Goal: Check status: Check status

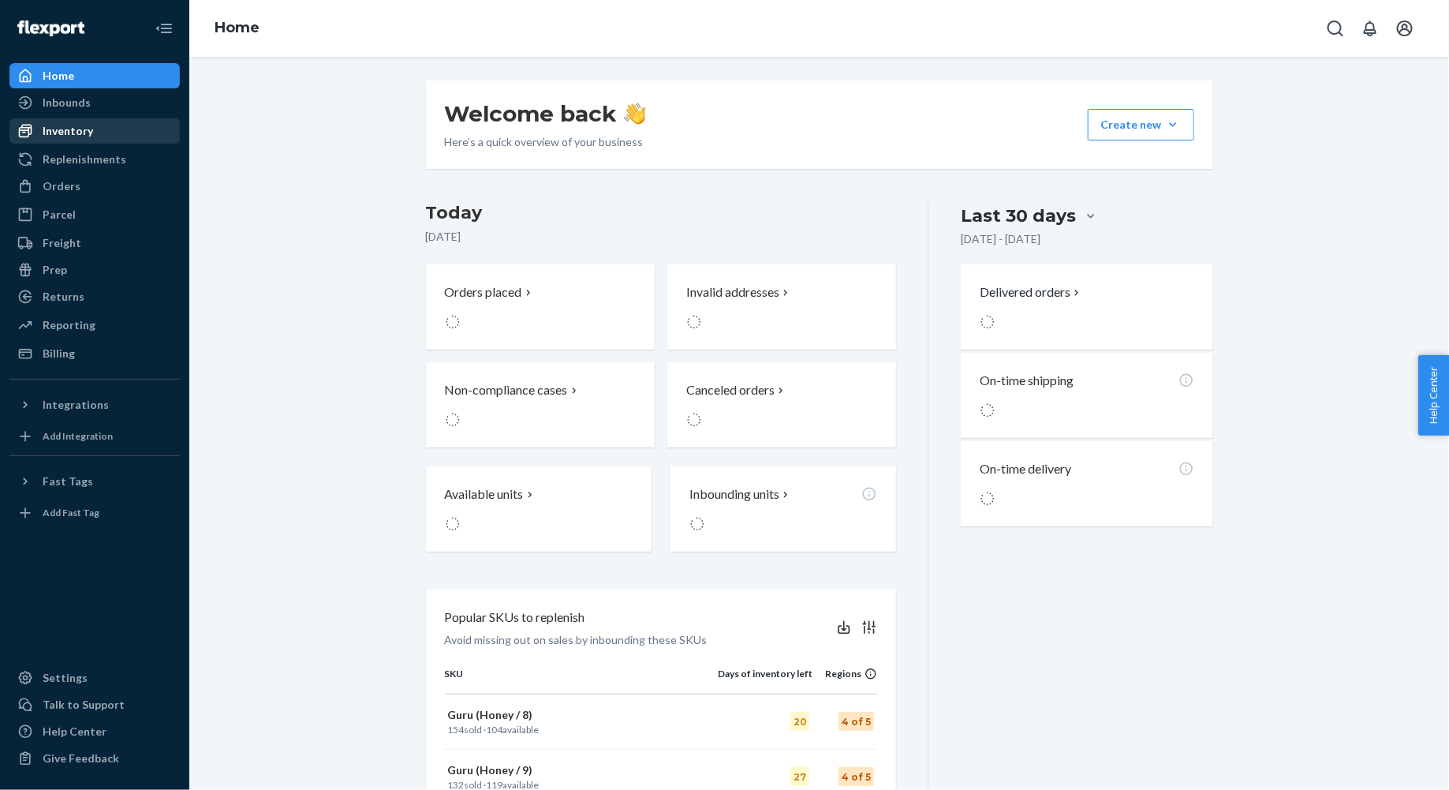
click at [94, 135] on div "Inventory" at bounding box center [94, 131] width 167 height 22
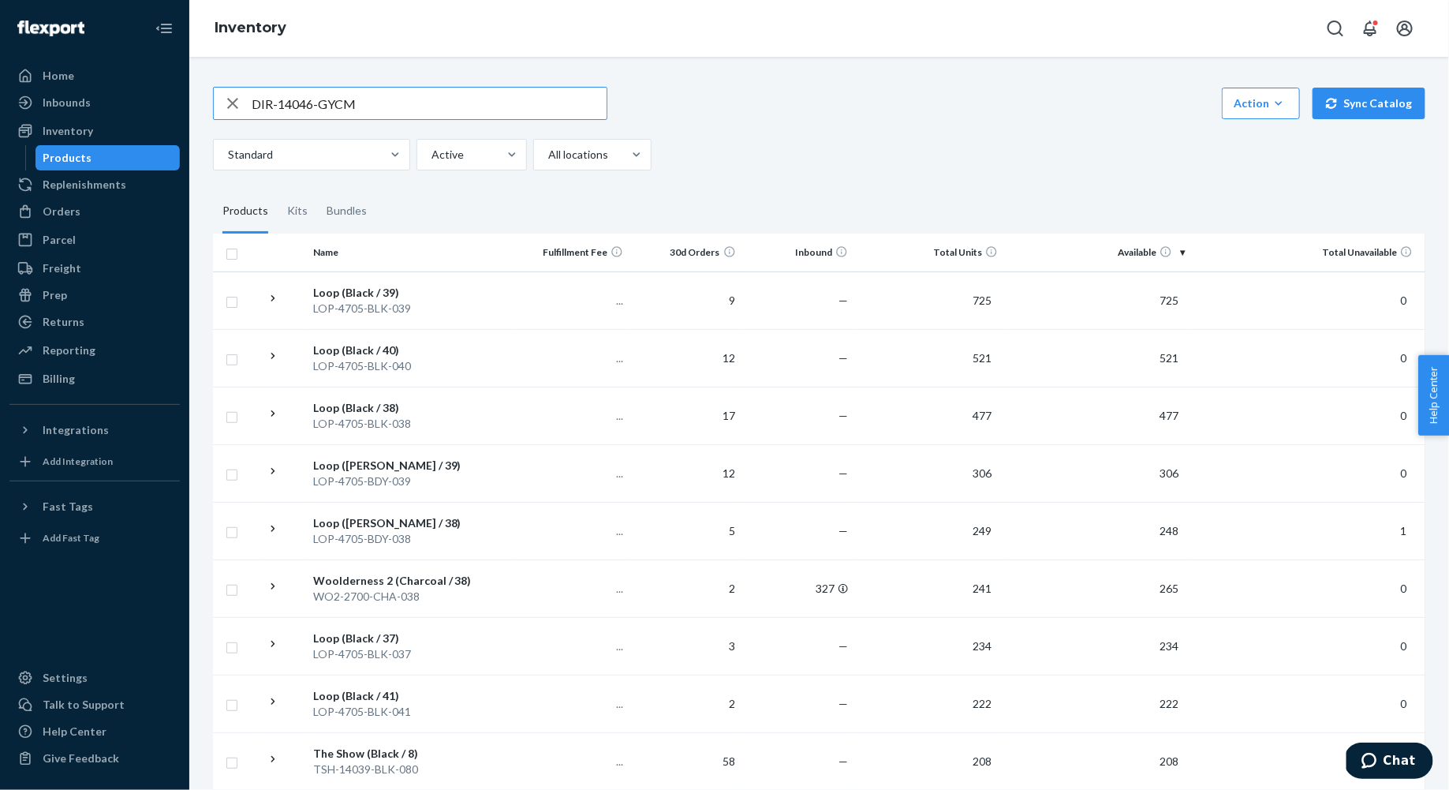
type input "DIR-14046-GYCM"
